Goal: Transaction & Acquisition: Purchase product/service

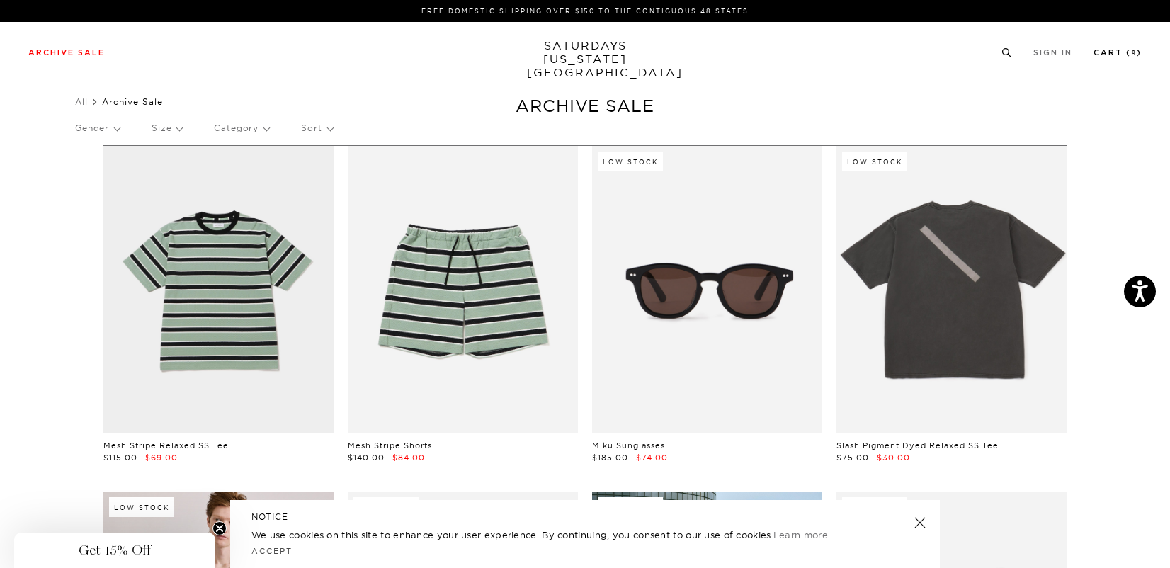
click at [1116, 57] on link "Cart ( 9 )" at bounding box center [1117, 53] width 48 height 8
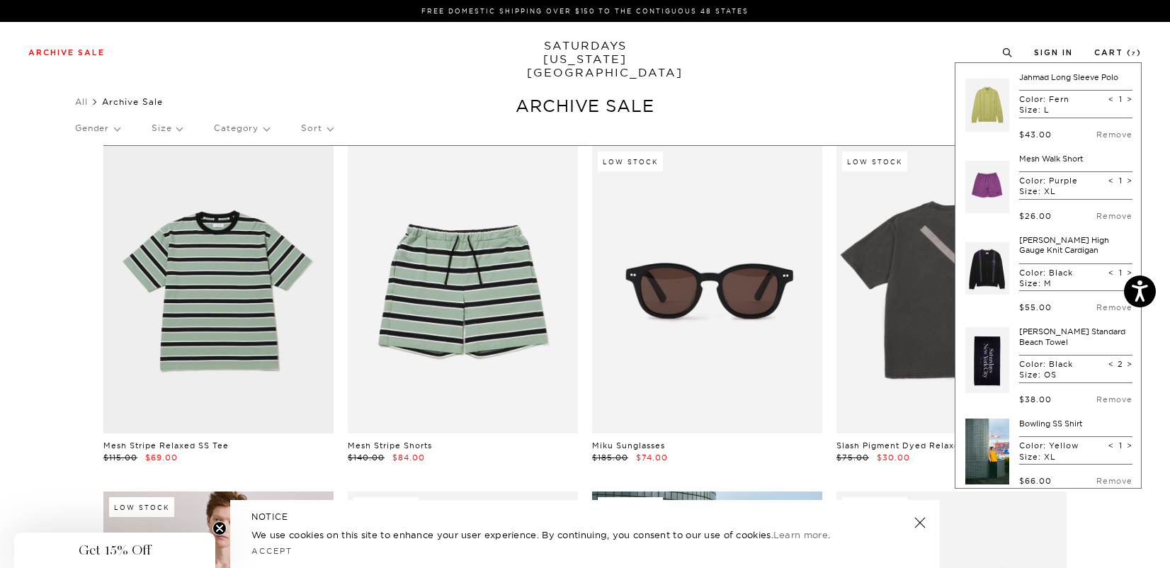
click at [1054, 162] on link "Mesh Walk Short" at bounding box center [1051, 159] width 64 height 10
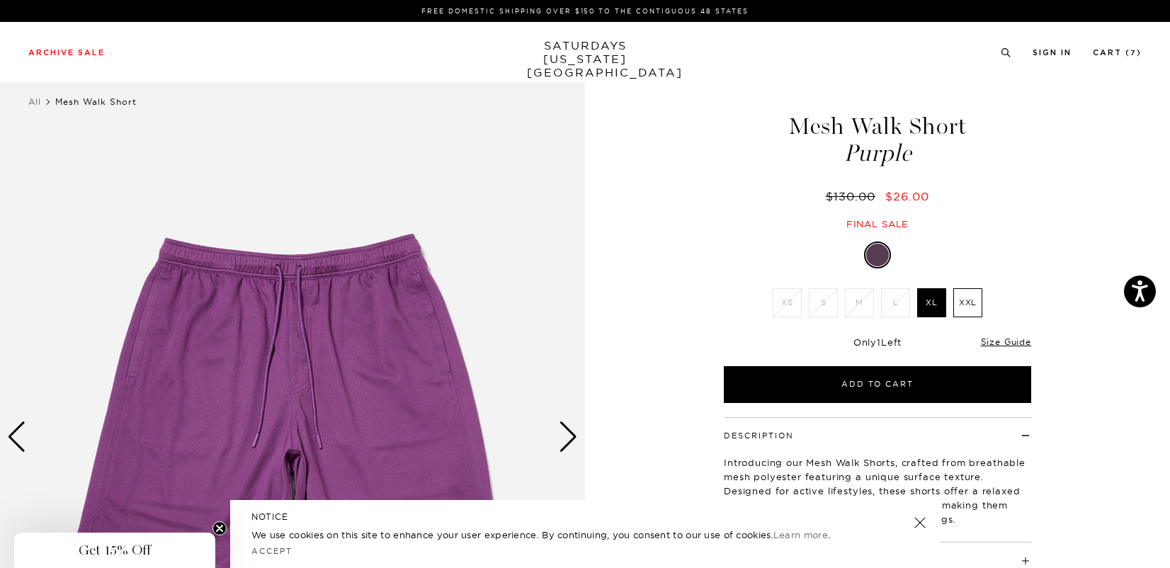
click at [573, 445] on div "Next slide" at bounding box center [568, 436] width 19 height 31
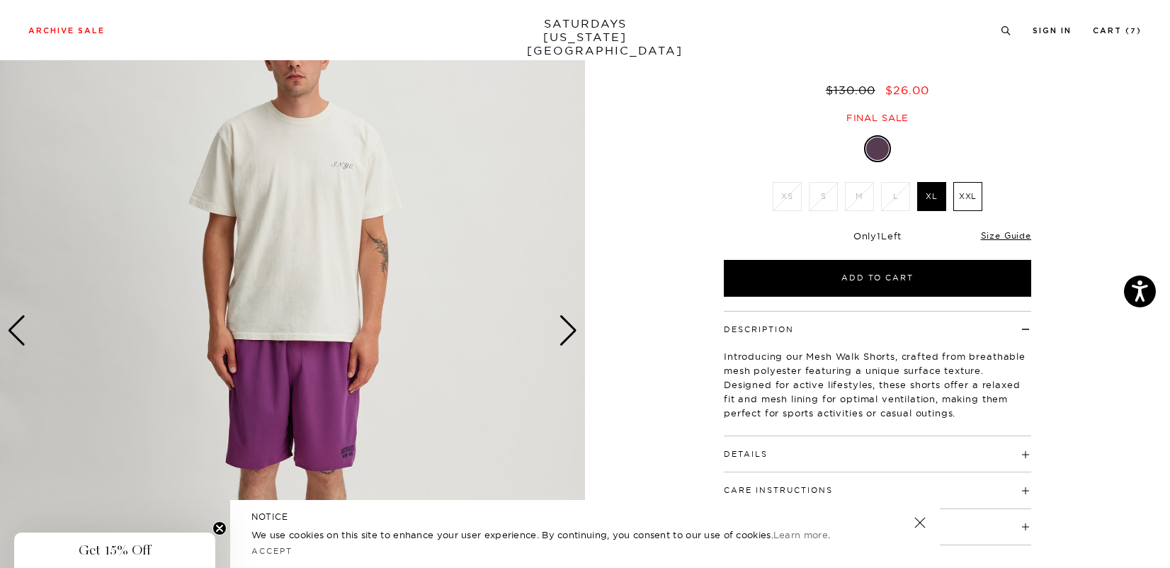
scroll to position [108, 0]
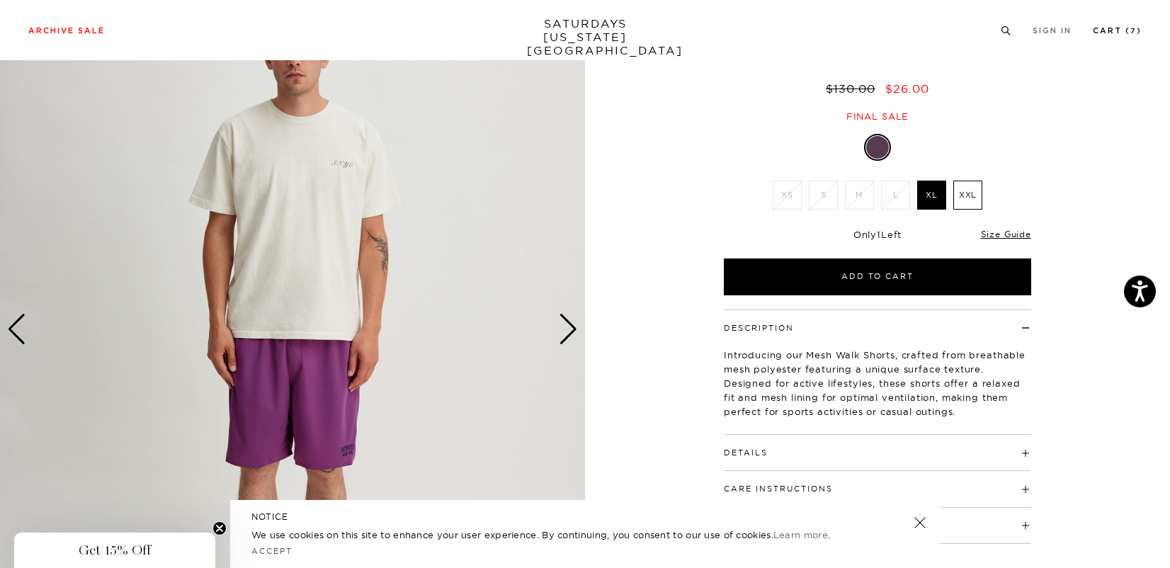
click at [1112, 28] on link "Cart ( 7 )" at bounding box center [1117, 31] width 49 height 8
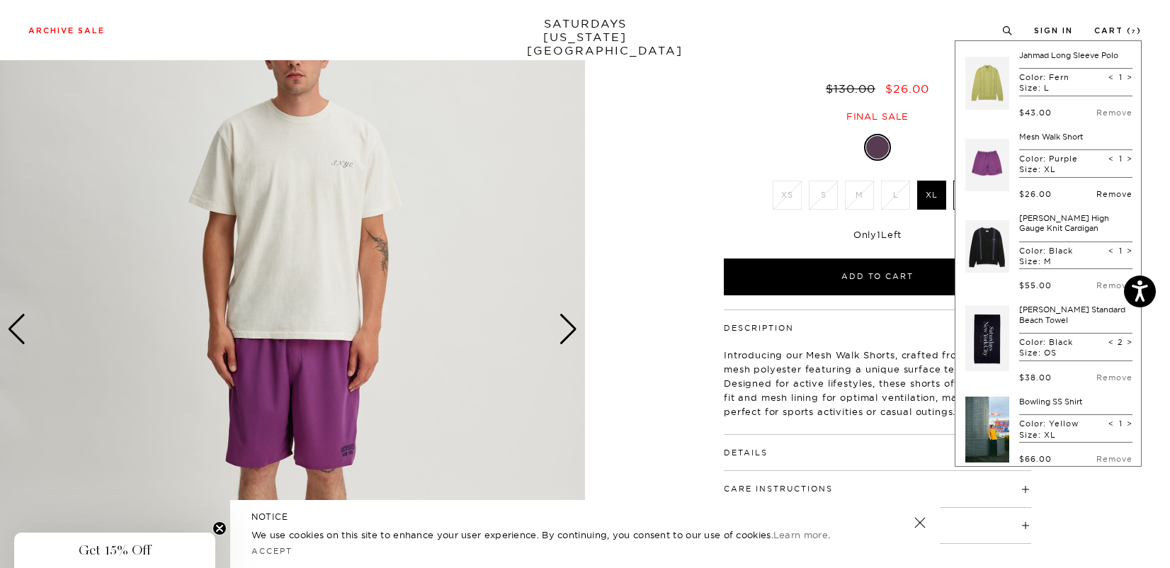
click at [1109, 197] on link "Remove" at bounding box center [1114, 194] width 36 height 10
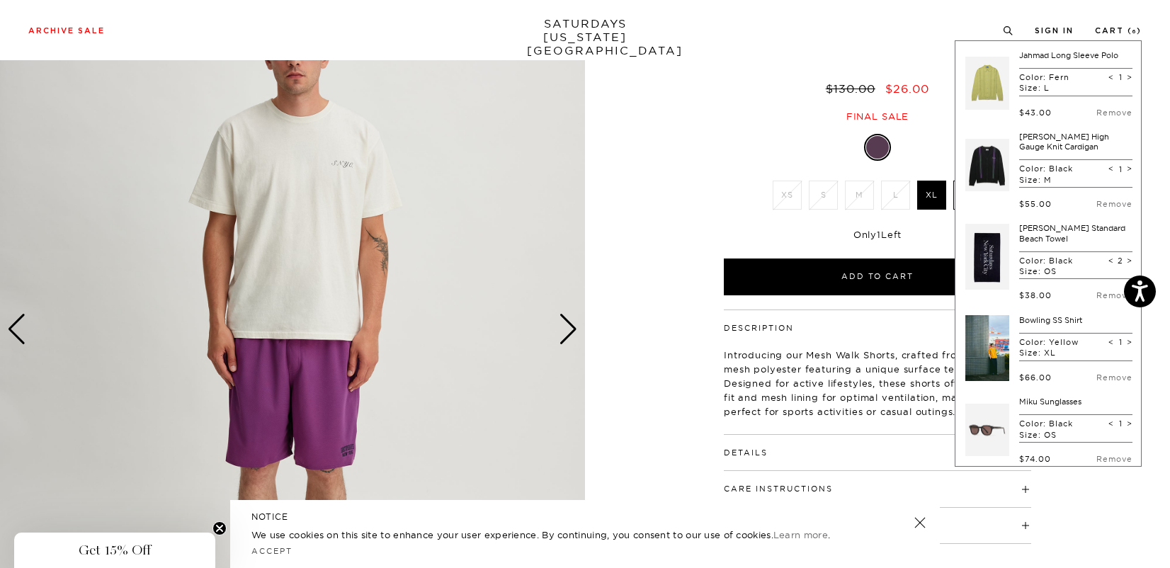
click at [993, 255] on link at bounding box center [987, 256] width 44 height 67
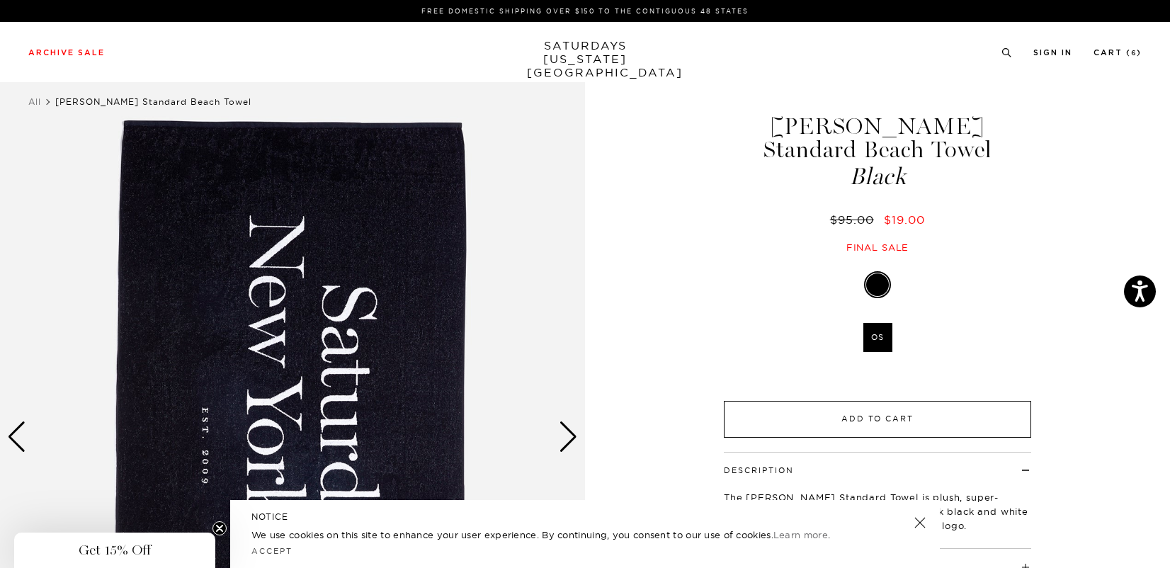
click at [830, 401] on button "Add to Cart" at bounding box center [877, 419] width 307 height 37
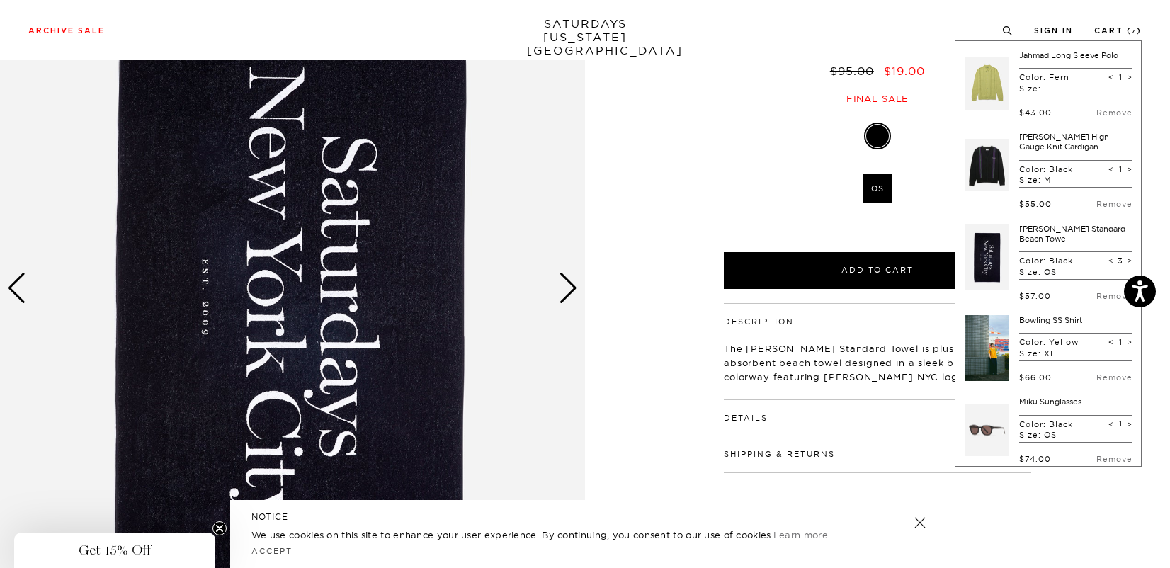
scroll to position [158, 0]
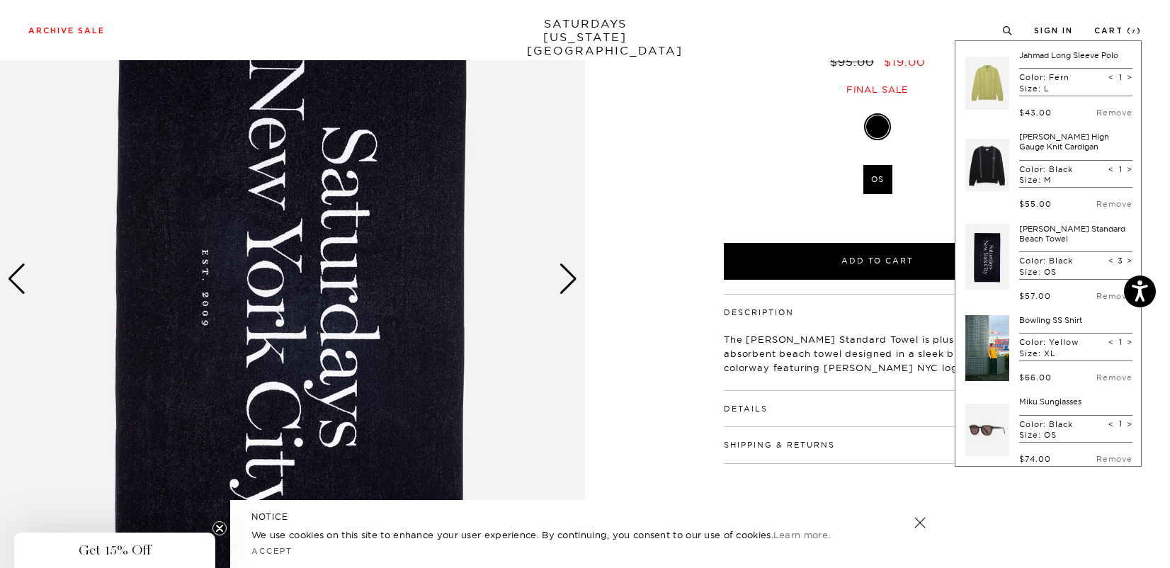
click at [571, 296] on img at bounding box center [292, 279] width 585 height 731
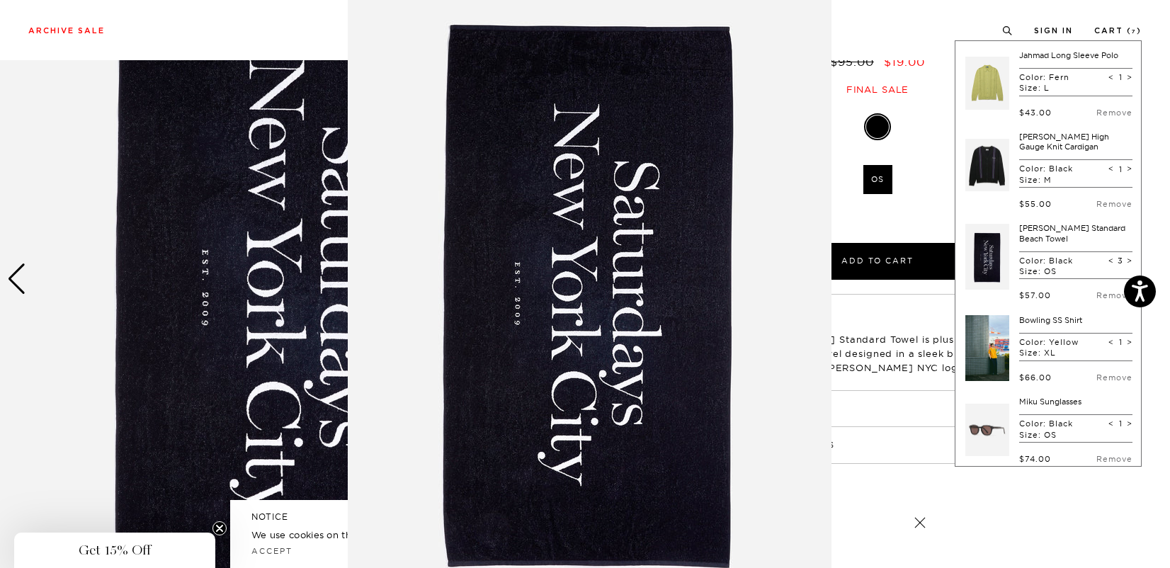
scroll to position [72, 0]
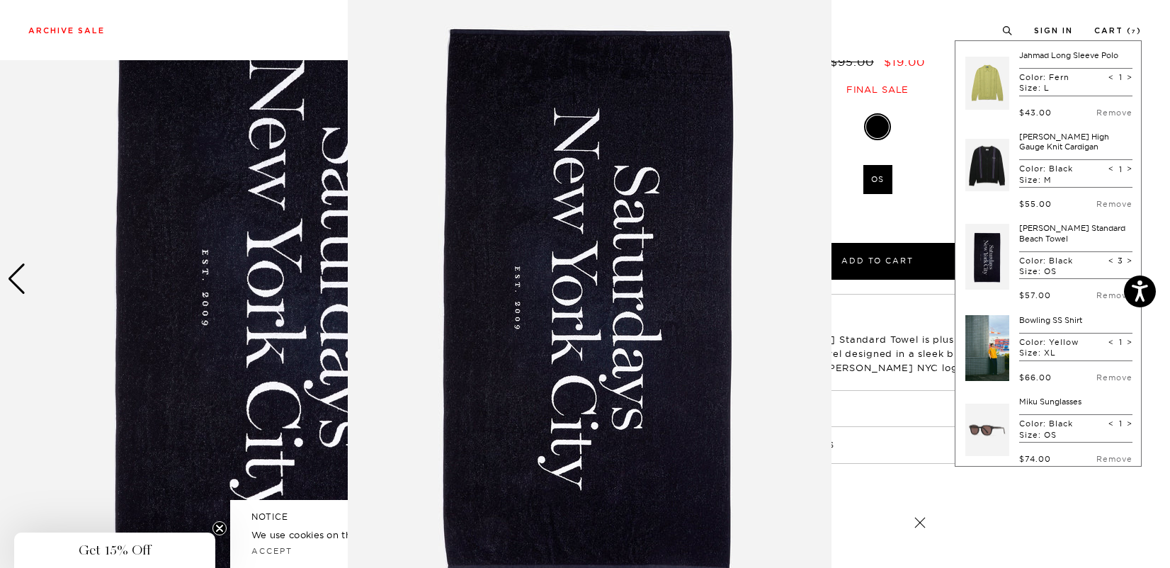
click at [742, 222] on img at bounding box center [590, 290] width 484 height 725
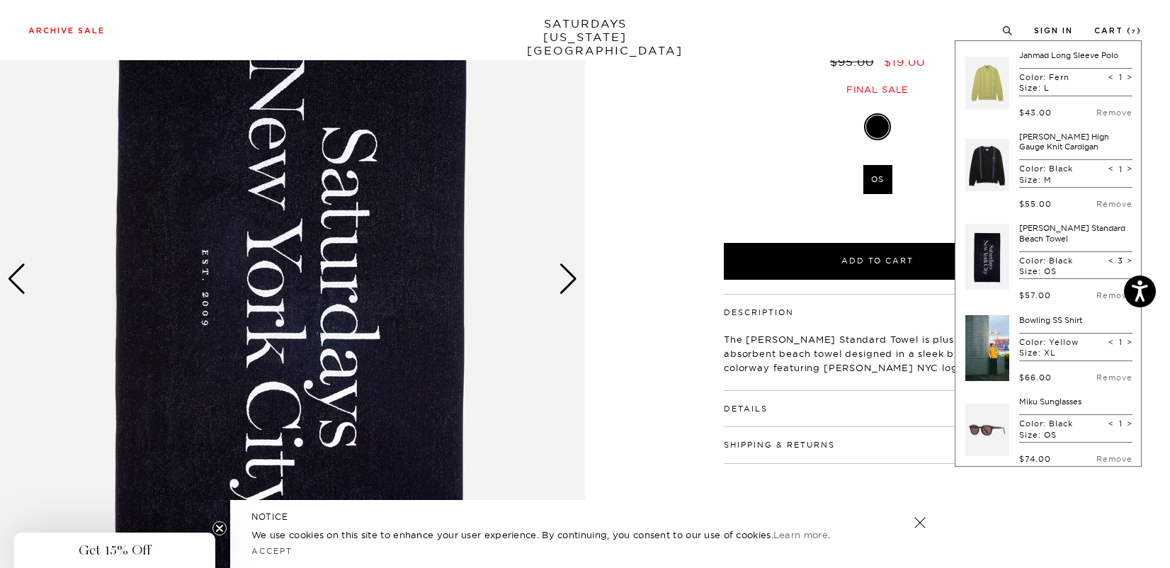
click at [569, 275] on div "Next slide" at bounding box center [568, 278] width 19 height 31
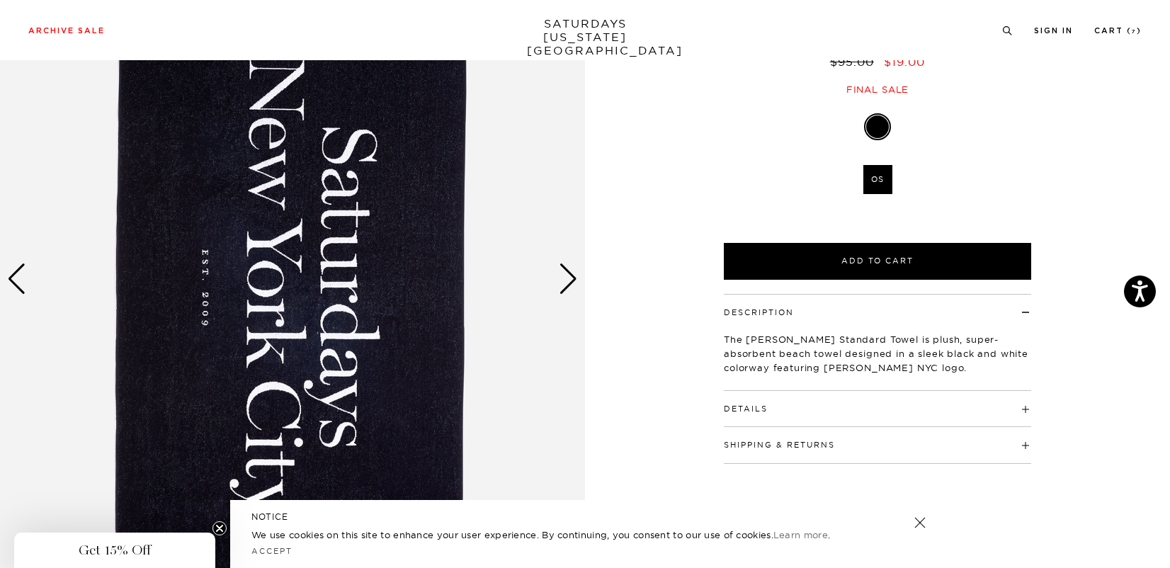
click at [569, 275] on div "Next slide" at bounding box center [568, 278] width 19 height 31
click at [1110, 35] on link "Cart ( 7 )" at bounding box center [1117, 31] width 47 height 8
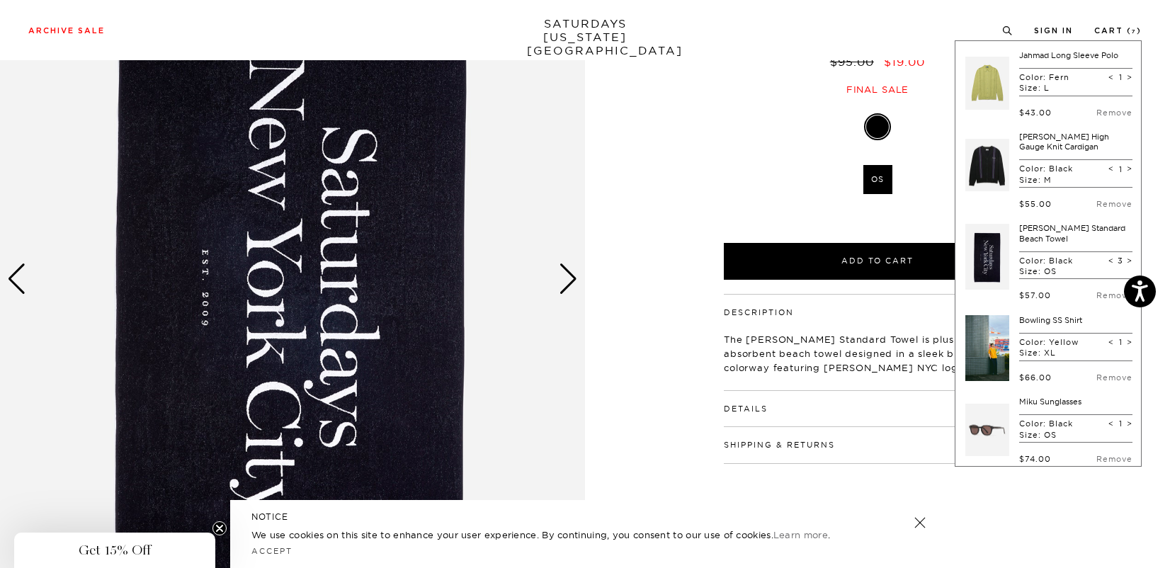
click at [1108, 261] on span "<" at bounding box center [1111, 261] width 6 height 10
type input "2"
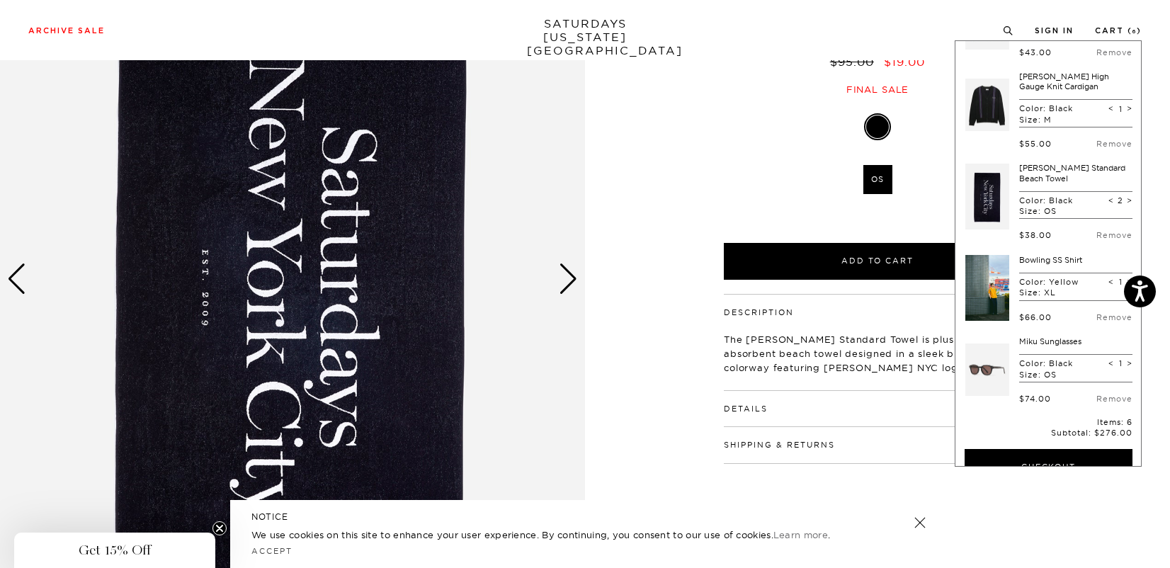
click at [1054, 259] on link "Bowling SS Shirt" at bounding box center [1050, 260] width 63 height 10
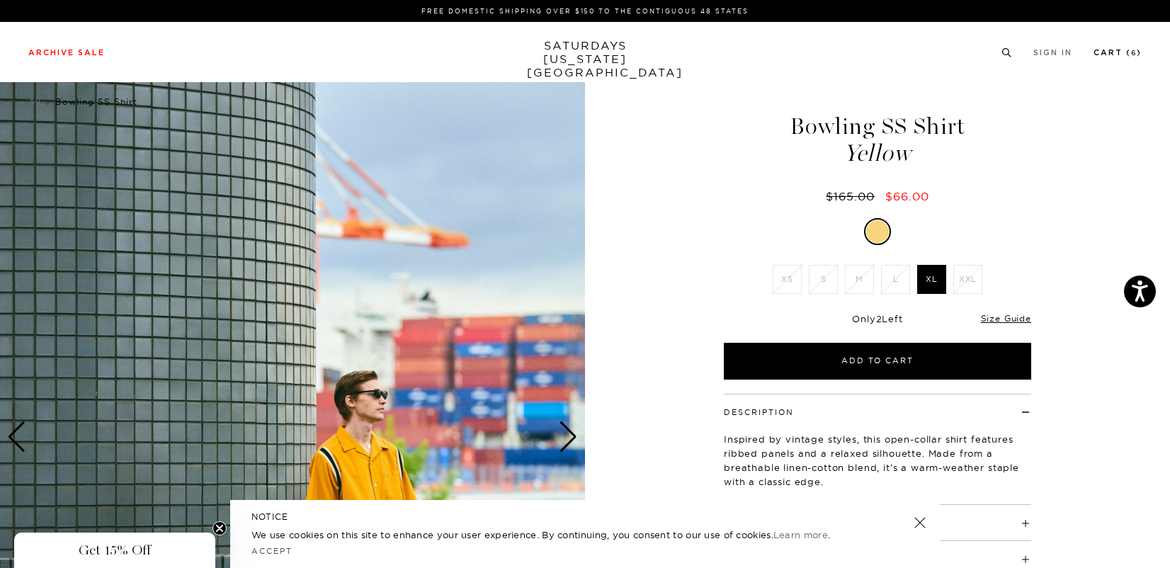
click at [1116, 52] on link "Cart ( 6 )" at bounding box center [1117, 53] width 48 height 8
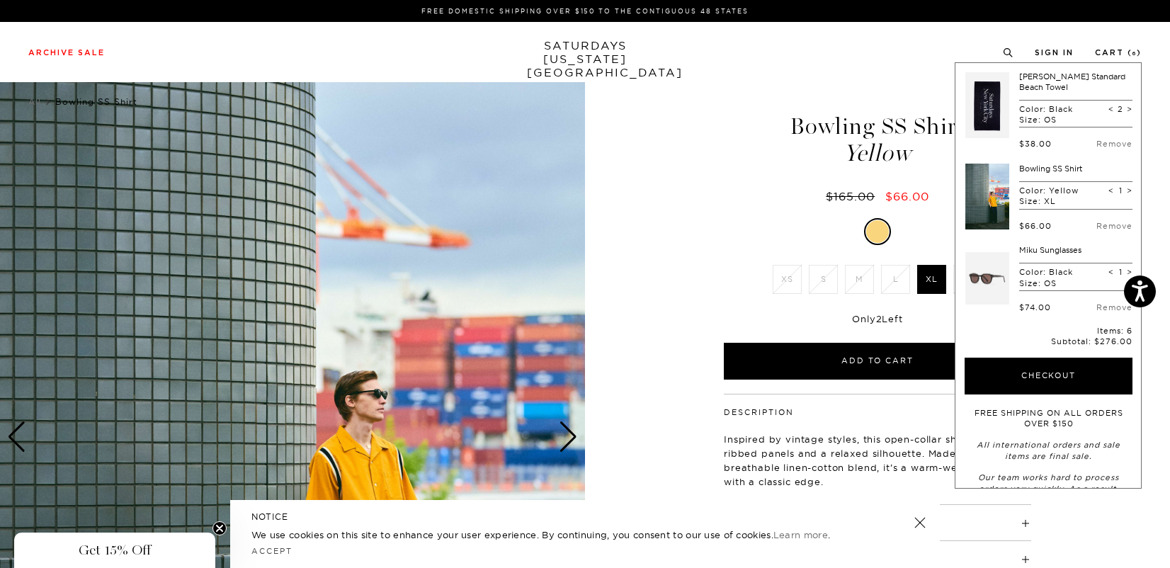
scroll to position [180, 0]
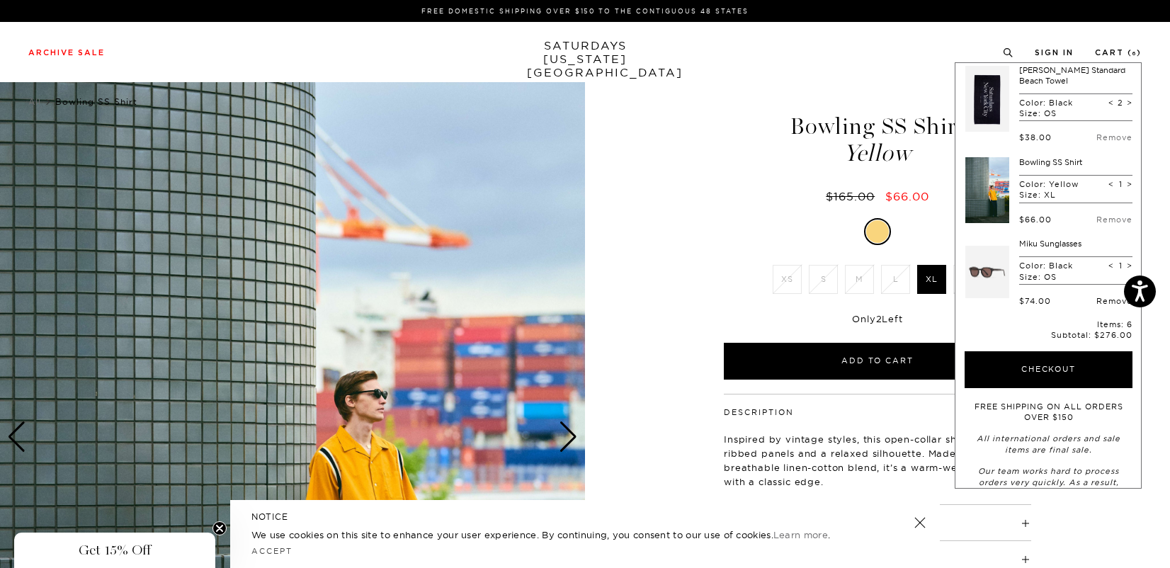
click at [1105, 302] on link "Remove" at bounding box center [1114, 301] width 36 height 10
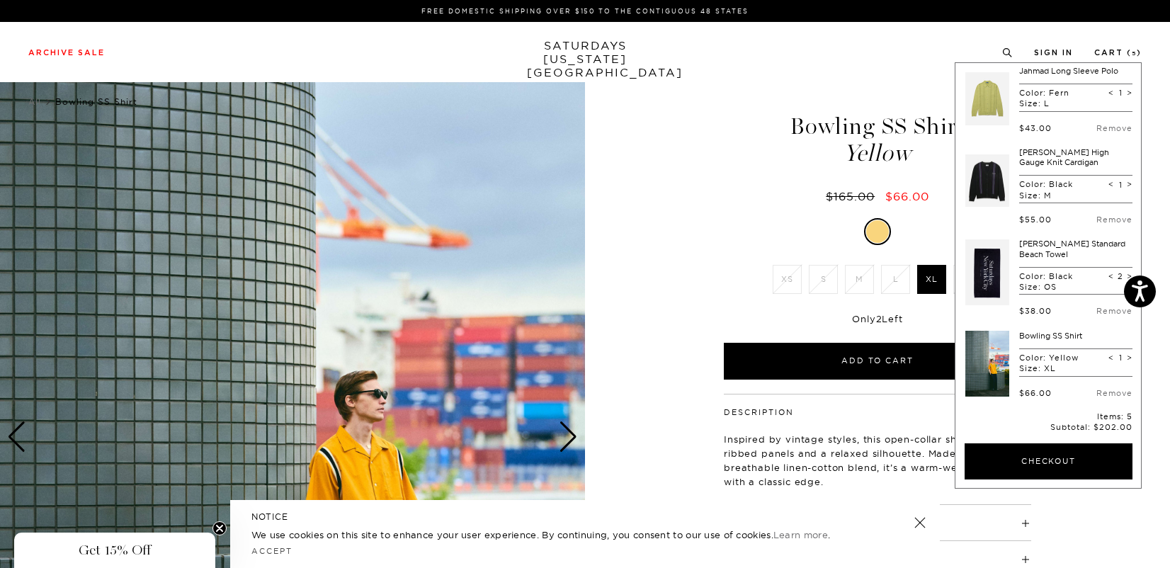
scroll to position [0, 0]
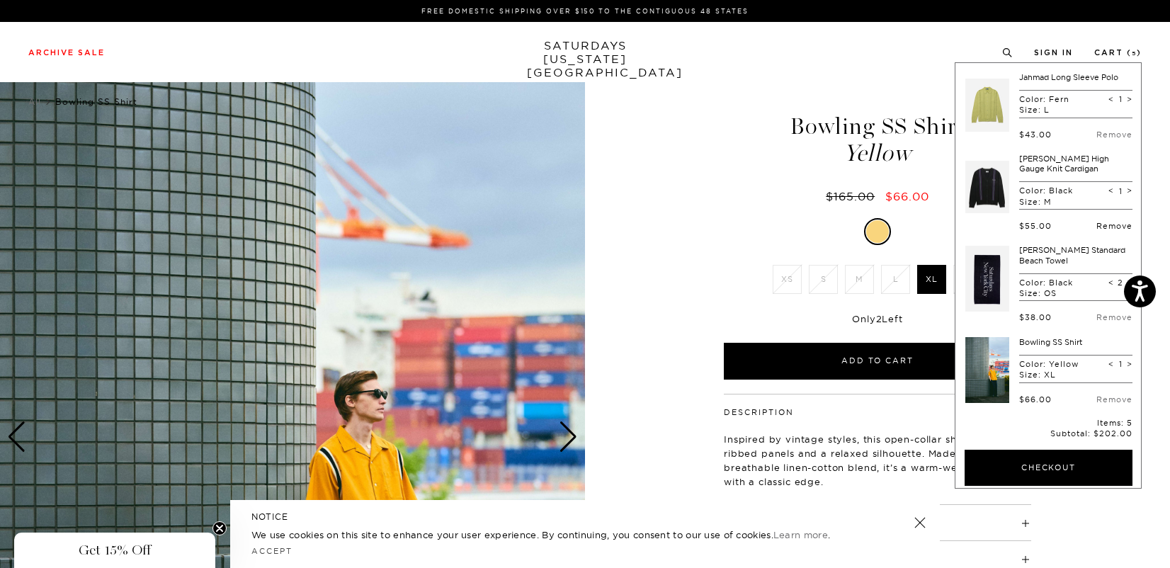
click at [1096, 228] on link "Remove" at bounding box center [1114, 226] width 36 height 10
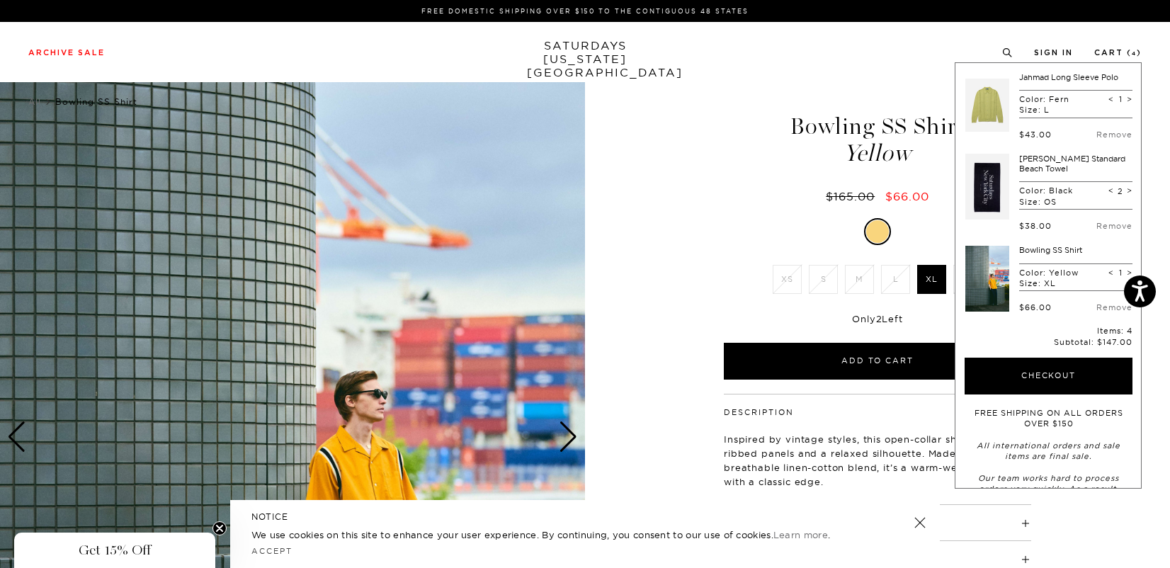
click at [1037, 83] on div "Jahmad Long Sleeve Polo Color: Fern Size: L < 1 > $43.00 Remove" at bounding box center [1075, 105] width 113 height 67
click at [996, 101] on link at bounding box center [987, 105] width 44 height 67
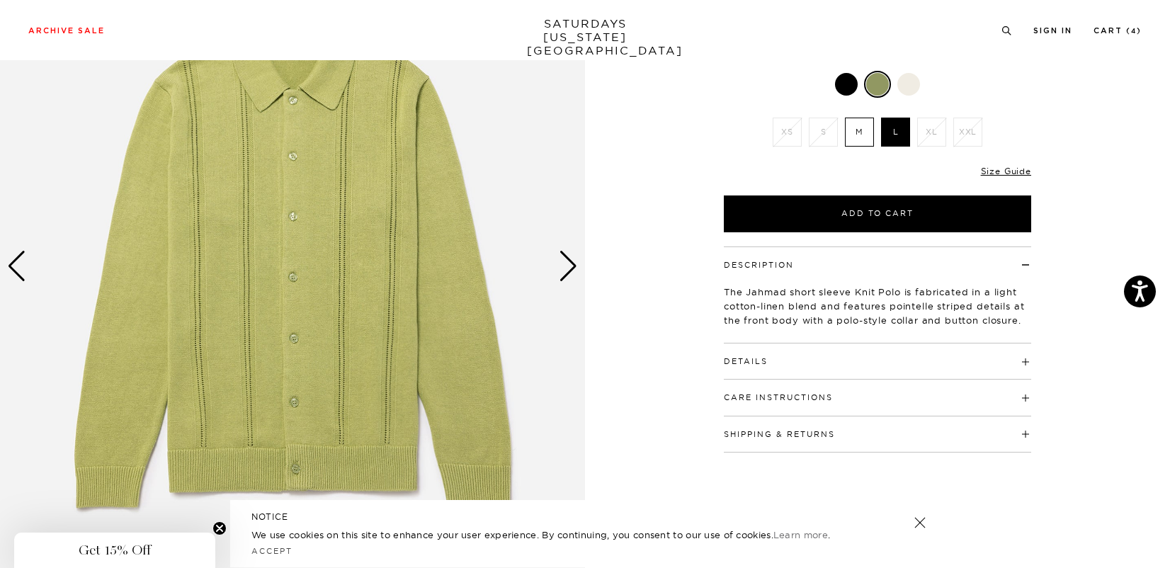
scroll to position [199, 0]
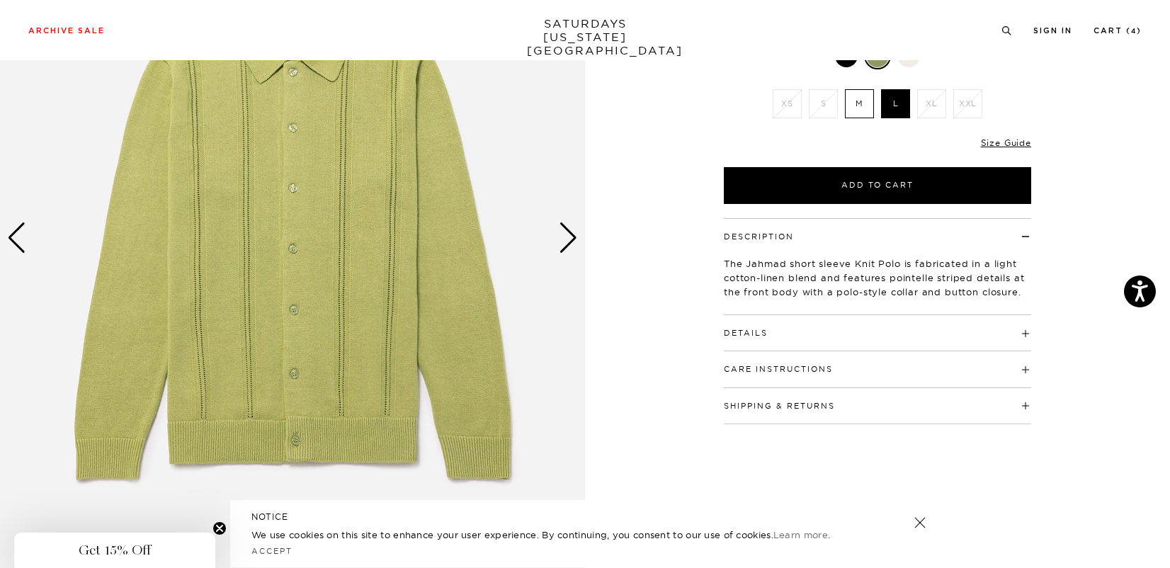
click at [561, 240] on div "Next slide" at bounding box center [568, 237] width 19 height 31
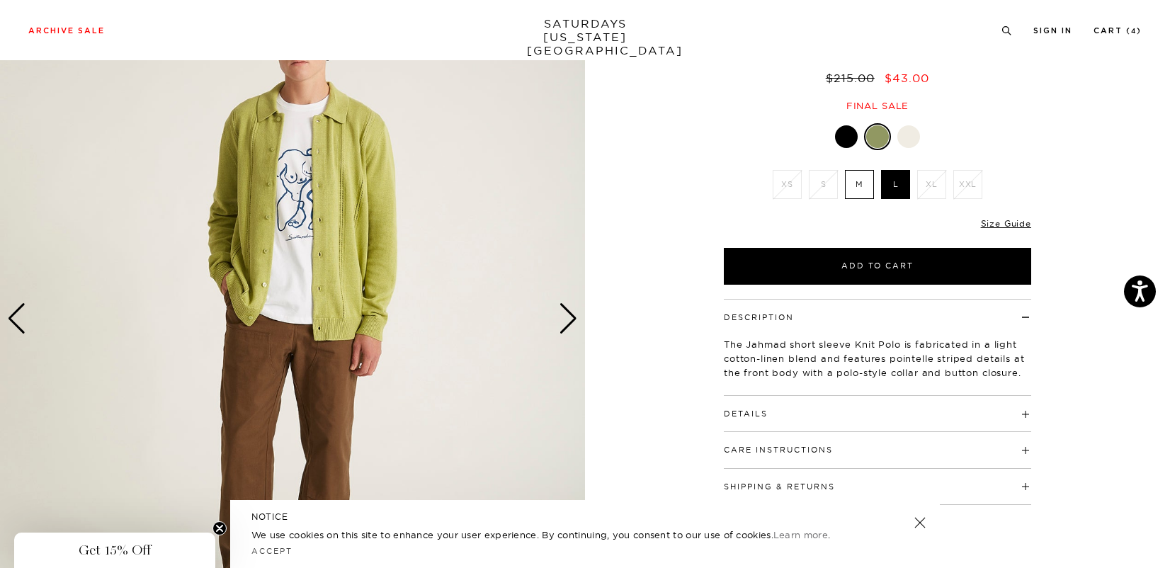
scroll to position [106, 0]
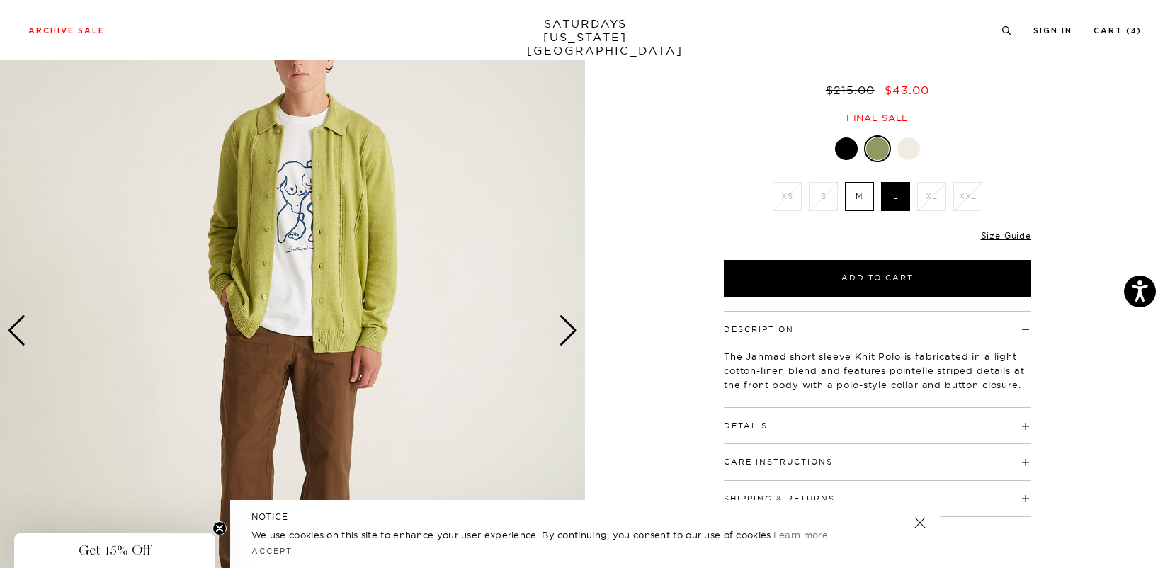
click at [568, 328] on div "Next slide" at bounding box center [568, 330] width 19 height 31
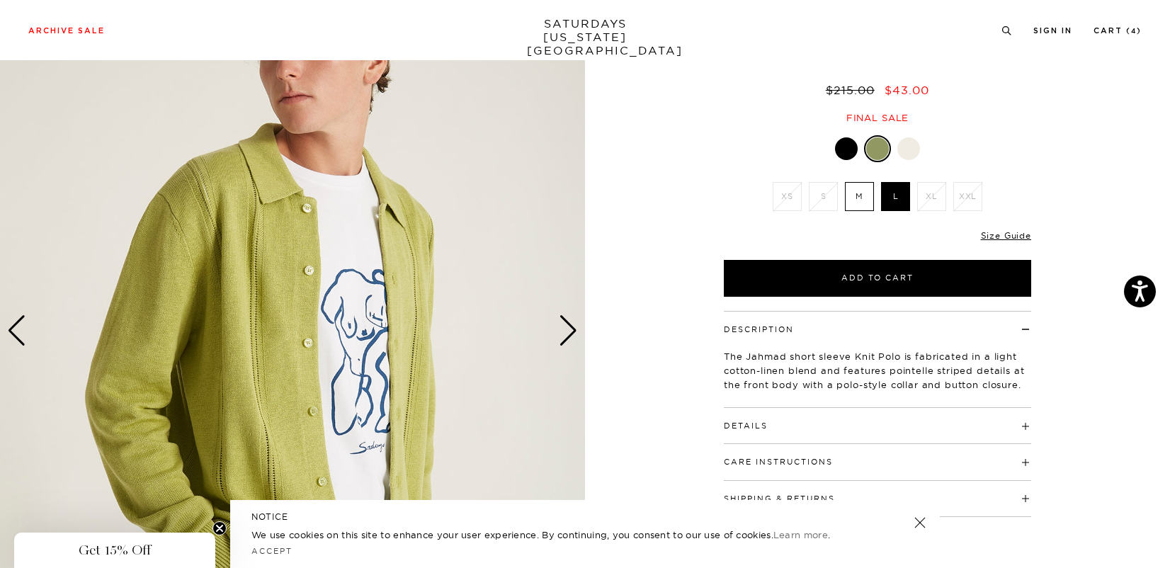
click at [568, 328] on div "Next slide" at bounding box center [568, 330] width 19 height 31
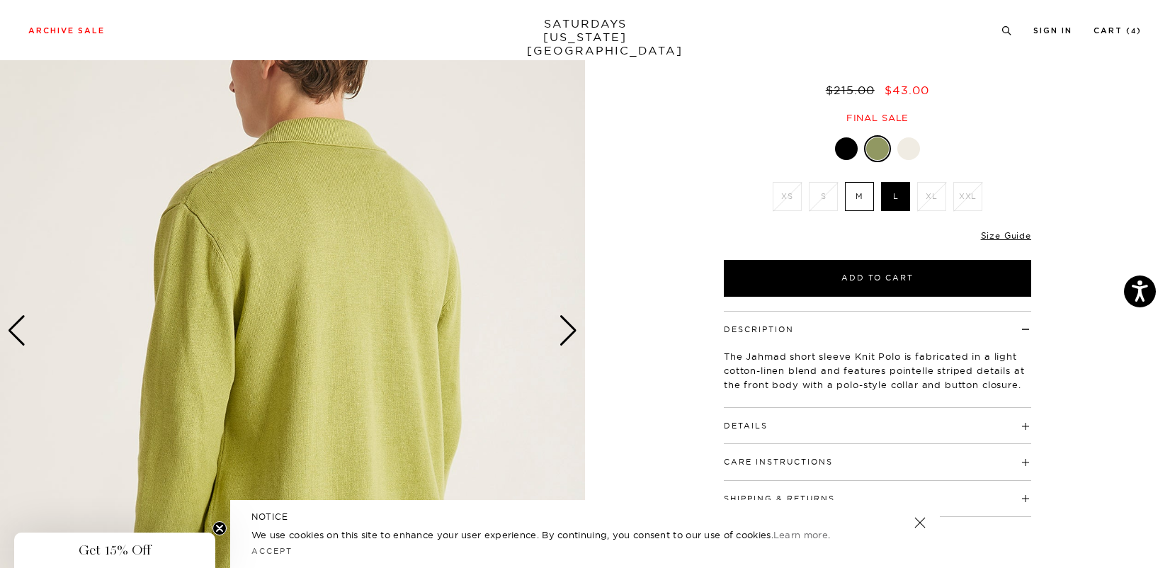
click at [568, 328] on div "Next slide" at bounding box center [568, 330] width 19 height 31
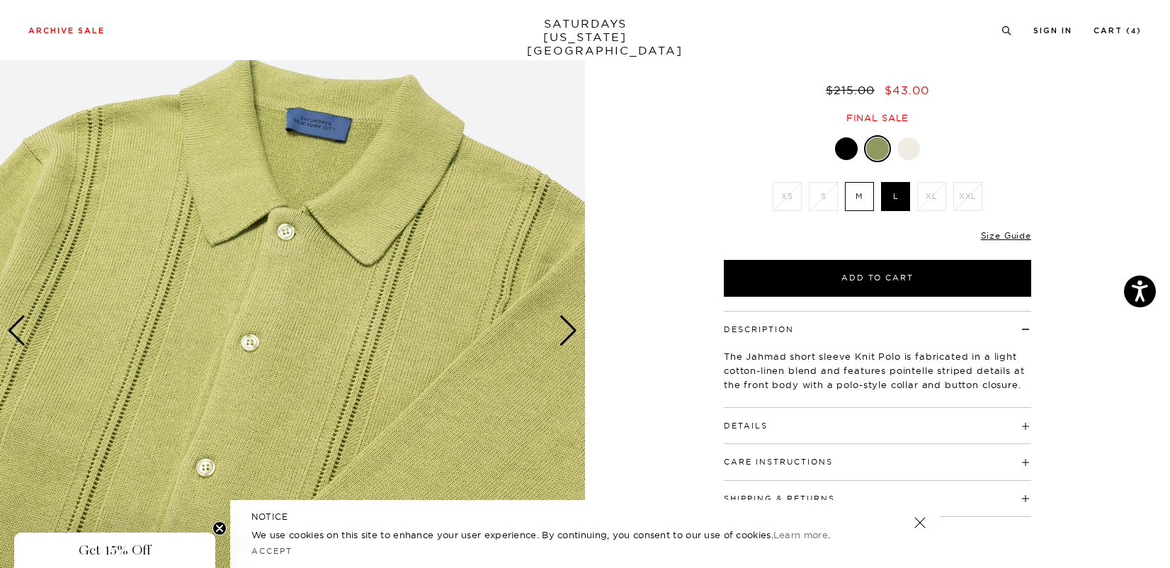
click at [345, 283] on img at bounding box center [292, 330] width 585 height 731
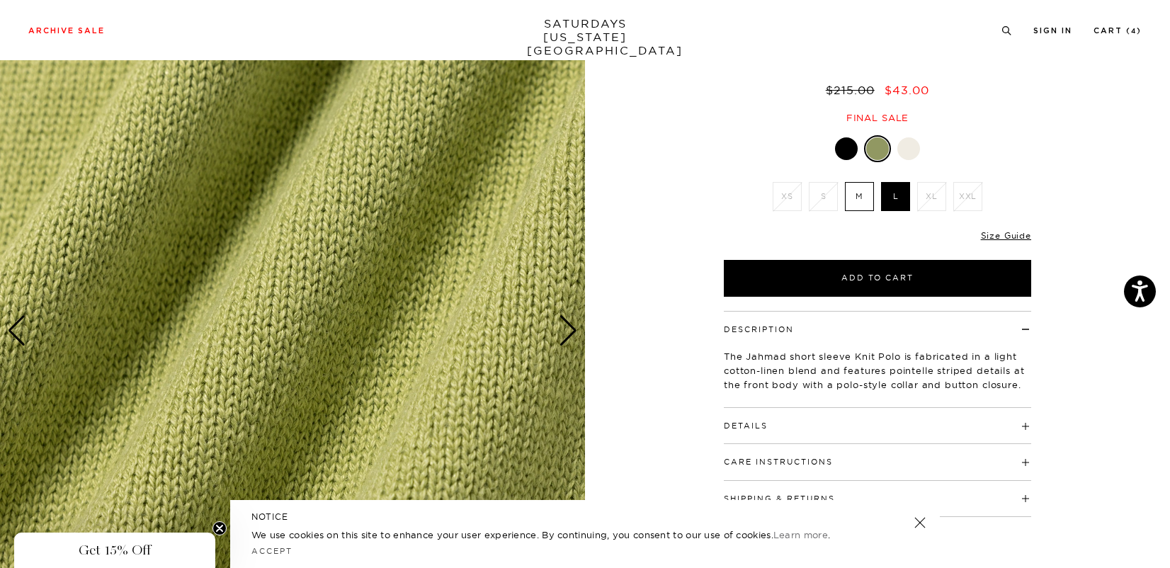
click at [343, 272] on img at bounding box center [292, 330] width 585 height 731
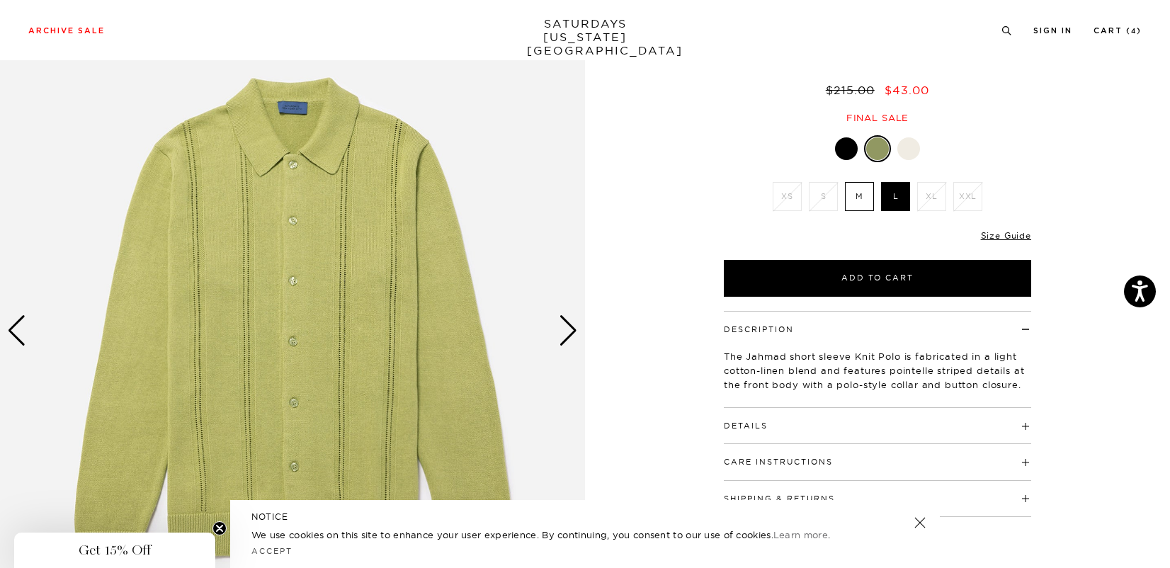
scroll to position [0, 0]
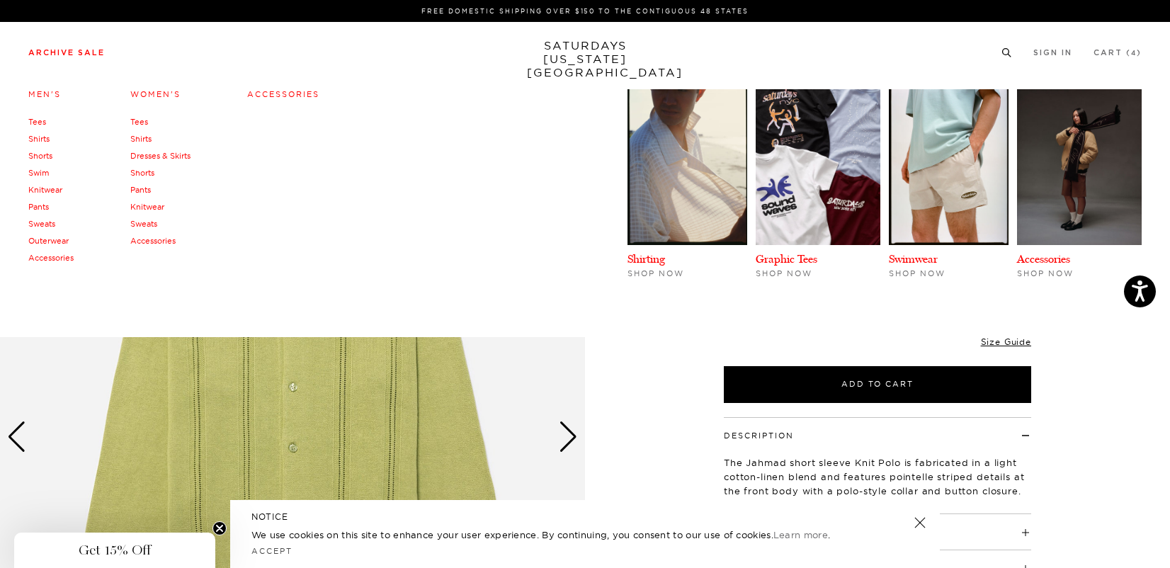
click at [83, 55] on link "Archive Sale" at bounding box center [66, 53] width 76 height 8
